Goal: Transaction & Acquisition: Purchase product/service

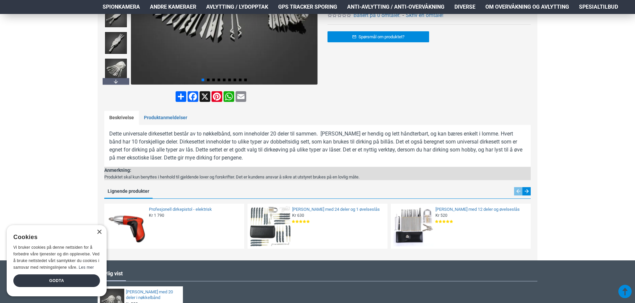
scroll to position [233, 0]
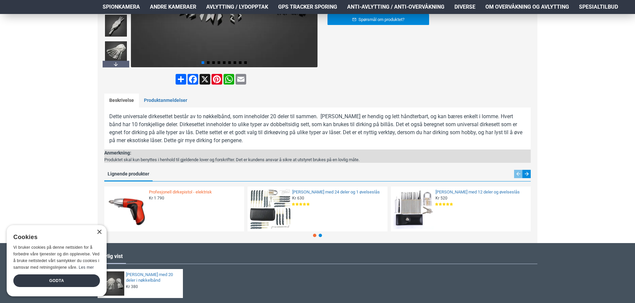
click at [186, 193] on link "Profesjonell dirkepistol - elektrisk" at bounding box center [194, 192] width 91 height 6
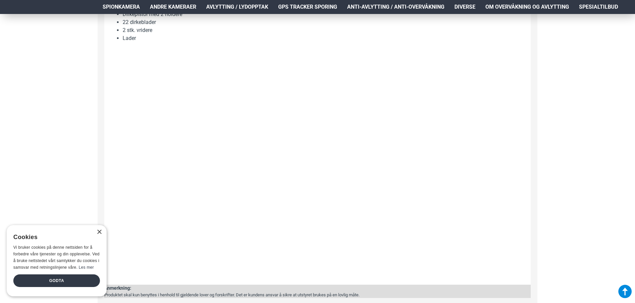
scroll to position [366, 0]
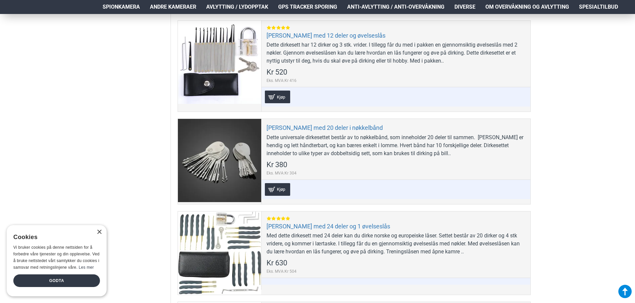
scroll to position [233, 0]
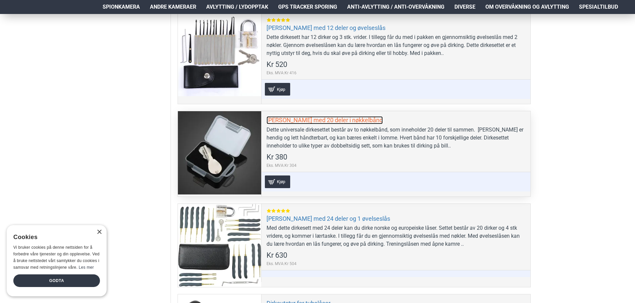
click at [299, 122] on link "[PERSON_NAME] med 20 deler i nøkkelbånd" at bounding box center [324, 120] width 116 height 8
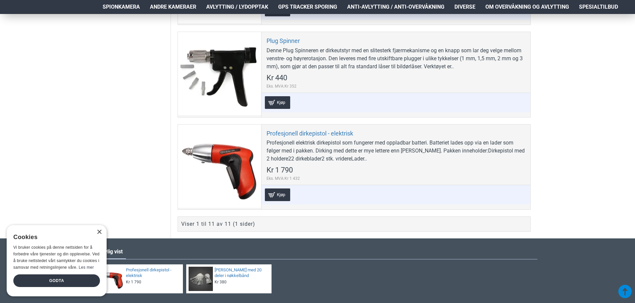
scroll to position [1065, 0]
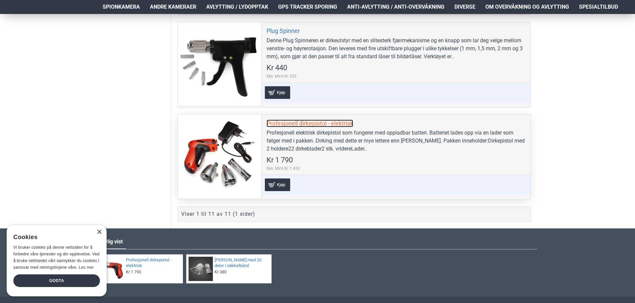
click at [295, 127] on link "Profesjonell dirkepistol - elektrisk" at bounding box center [309, 124] width 87 height 8
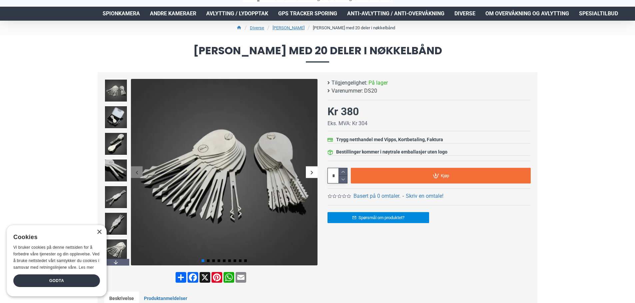
scroll to position [33, 0]
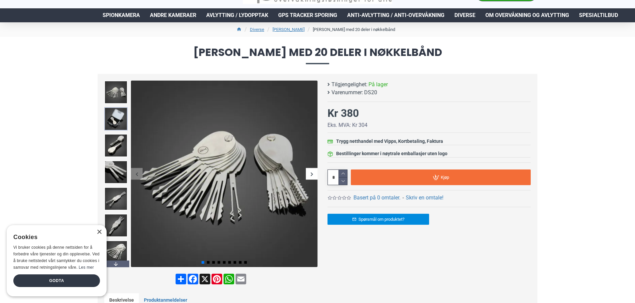
click at [118, 123] on img at bounding box center [115, 118] width 23 height 23
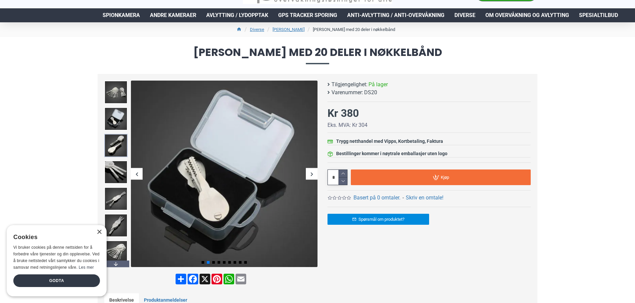
click at [117, 145] on img at bounding box center [115, 145] width 23 height 23
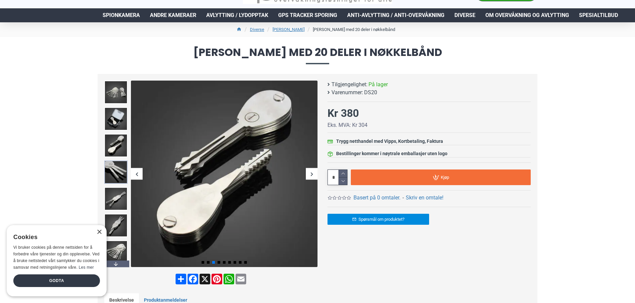
click at [119, 172] on img at bounding box center [115, 171] width 23 height 23
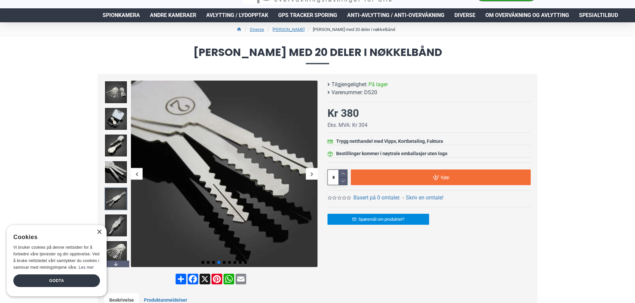
click at [118, 199] on img at bounding box center [115, 198] width 23 height 23
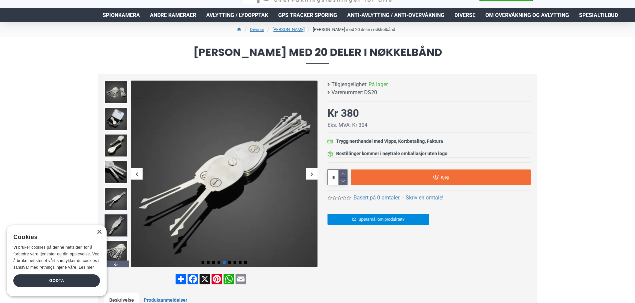
click at [122, 225] on img at bounding box center [115, 225] width 23 height 23
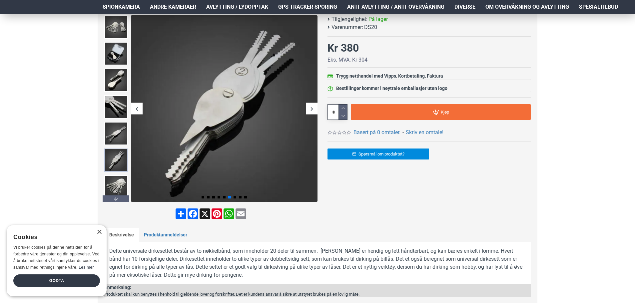
scroll to position [100, 0]
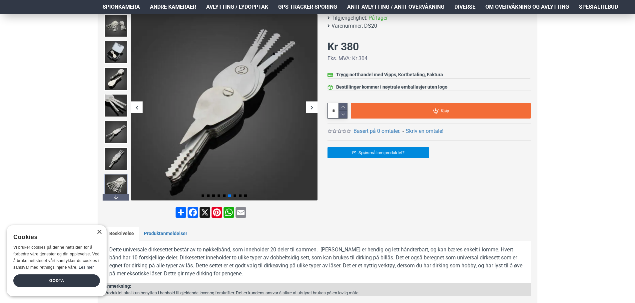
click at [118, 185] on img at bounding box center [115, 185] width 23 height 23
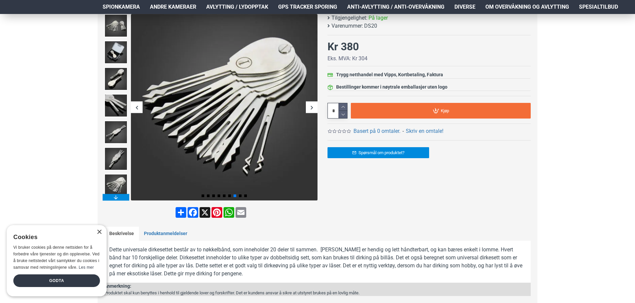
click at [115, 197] on div "Next slide" at bounding box center [116, 197] width 27 height 7
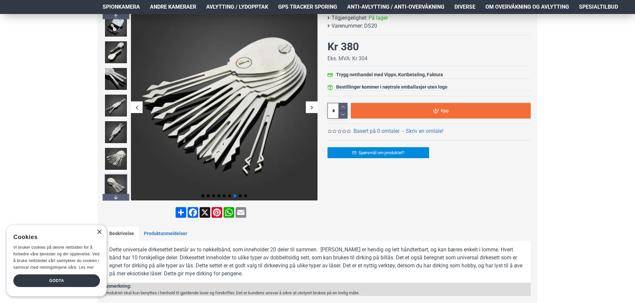
click at [117, 185] on img at bounding box center [115, 185] width 23 height 23
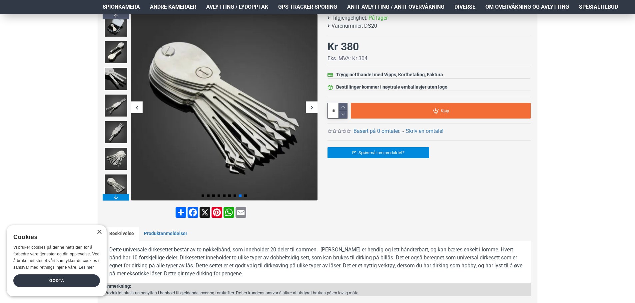
click at [116, 195] on div "Next slide" at bounding box center [116, 197] width 27 height 7
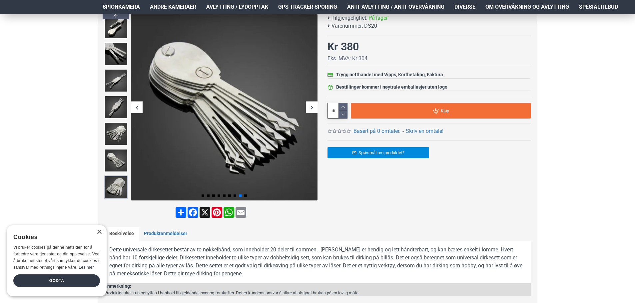
click at [117, 188] on img at bounding box center [115, 186] width 23 height 23
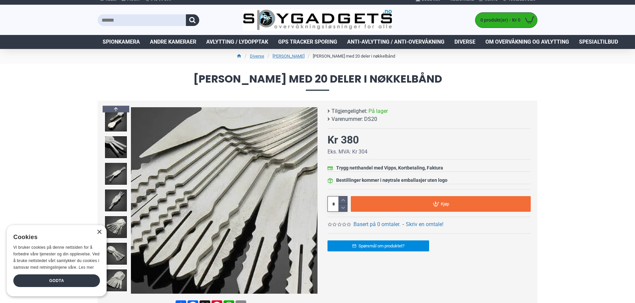
scroll to position [0, 0]
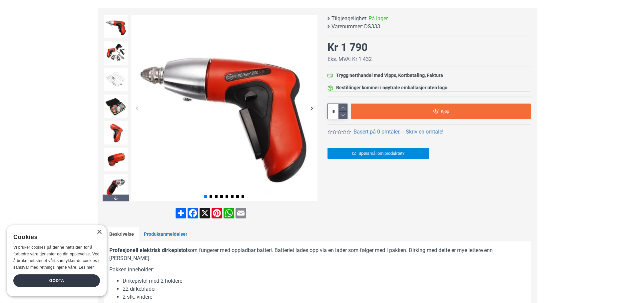
scroll to position [100, 0]
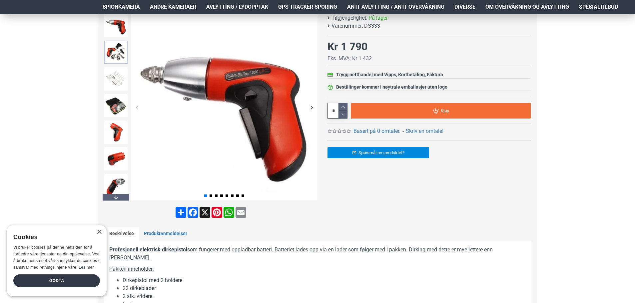
click at [117, 55] on img at bounding box center [115, 52] width 23 height 23
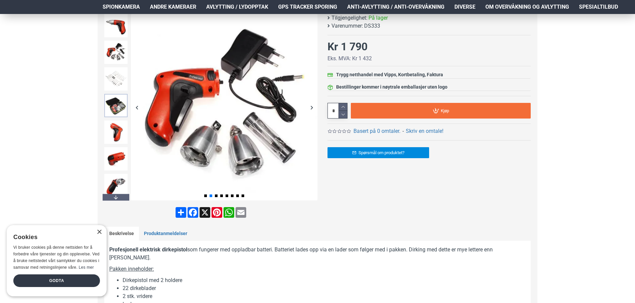
click at [118, 101] on img at bounding box center [115, 105] width 23 height 23
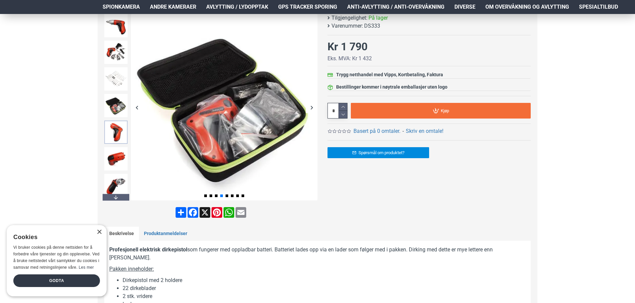
click at [118, 133] on img at bounding box center [115, 132] width 23 height 23
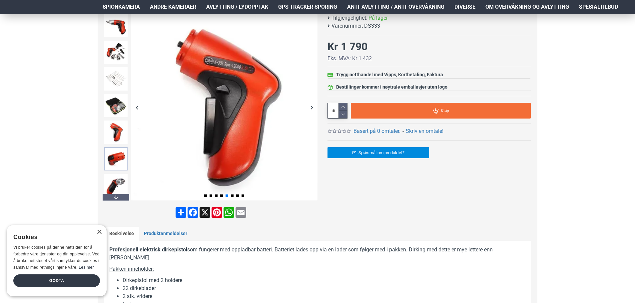
click at [118, 155] on img at bounding box center [115, 158] width 23 height 23
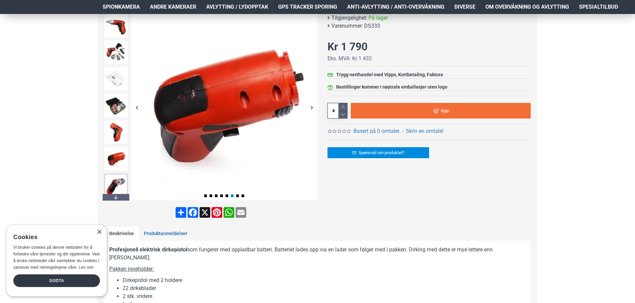
click at [116, 188] on img at bounding box center [115, 185] width 23 height 23
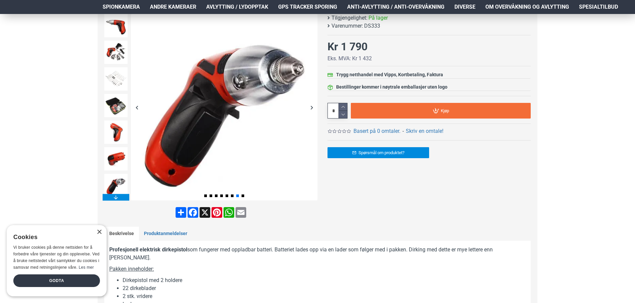
click at [114, 198] on div "Next slide" at bounding box center [116, 197] width 27 height 7
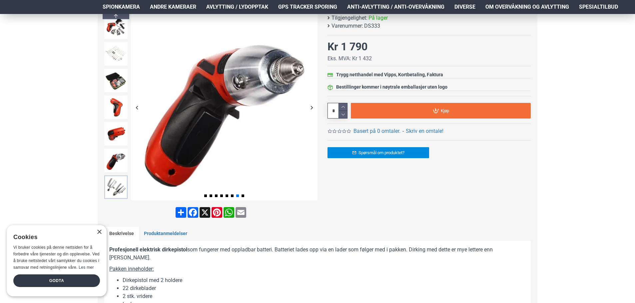
click at [115, 188] on img at bounding box center [115, 186] width 23 height 23
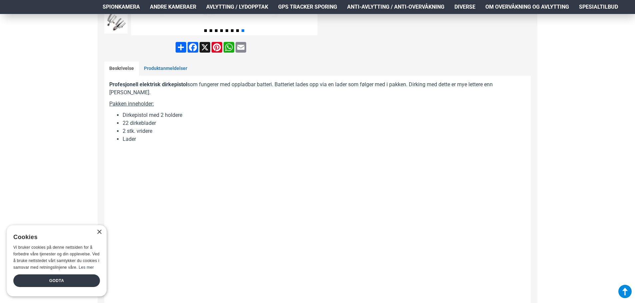
scroll to position [266, 0]
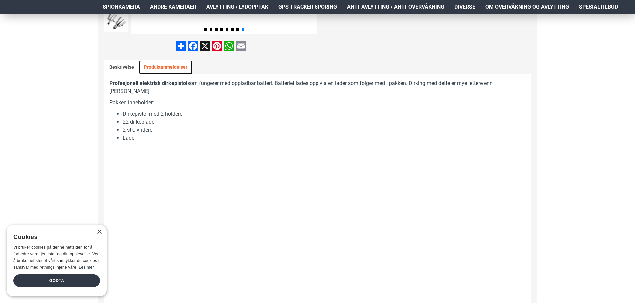
click at [168, 67] on link "Produktanmeldelser" at bounding box center [165, 67] width 53 height 14
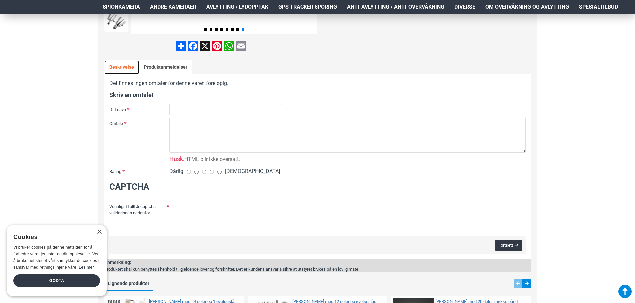
click at [118, 66] on link "Beskrivelse" at bounding box center [121, 67] width 35 height 14
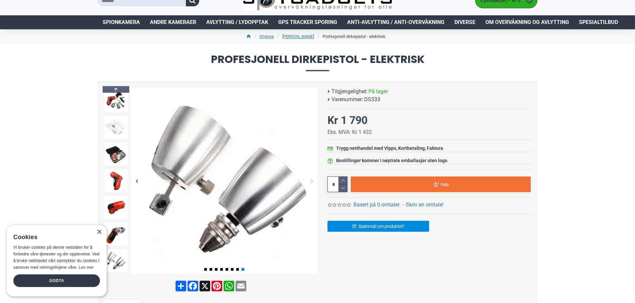
scroll to position [0, 0]
